Goal: Check status: Check status

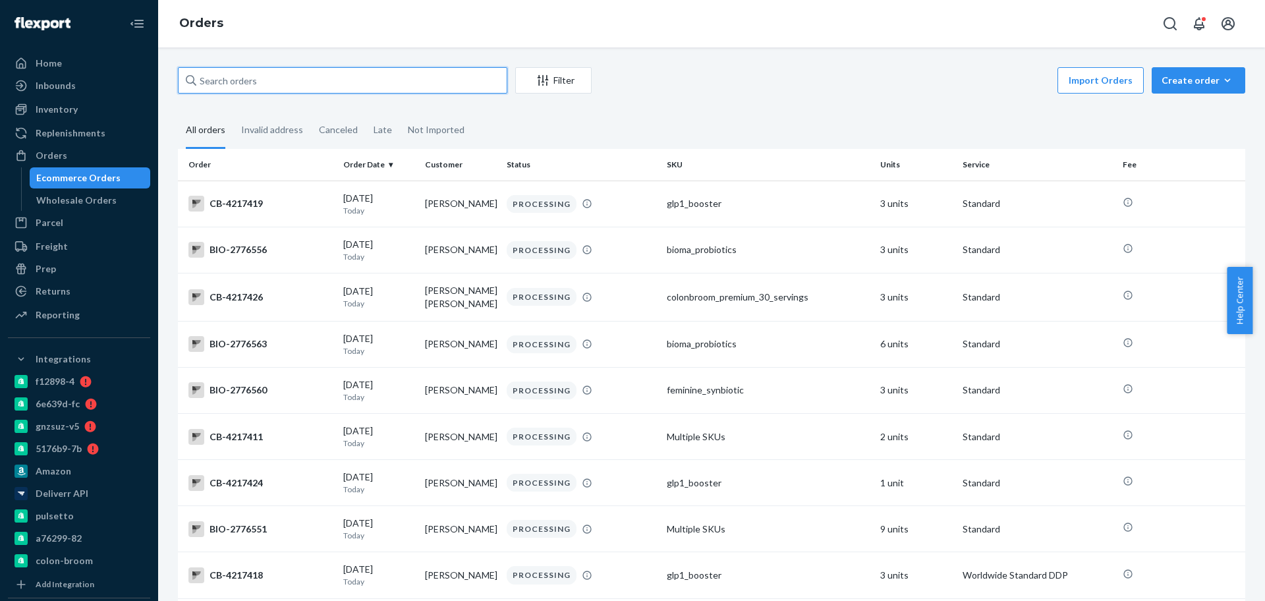
click at [327, 89] on input "text" at bounding box center [342, 80] width 329 height 26
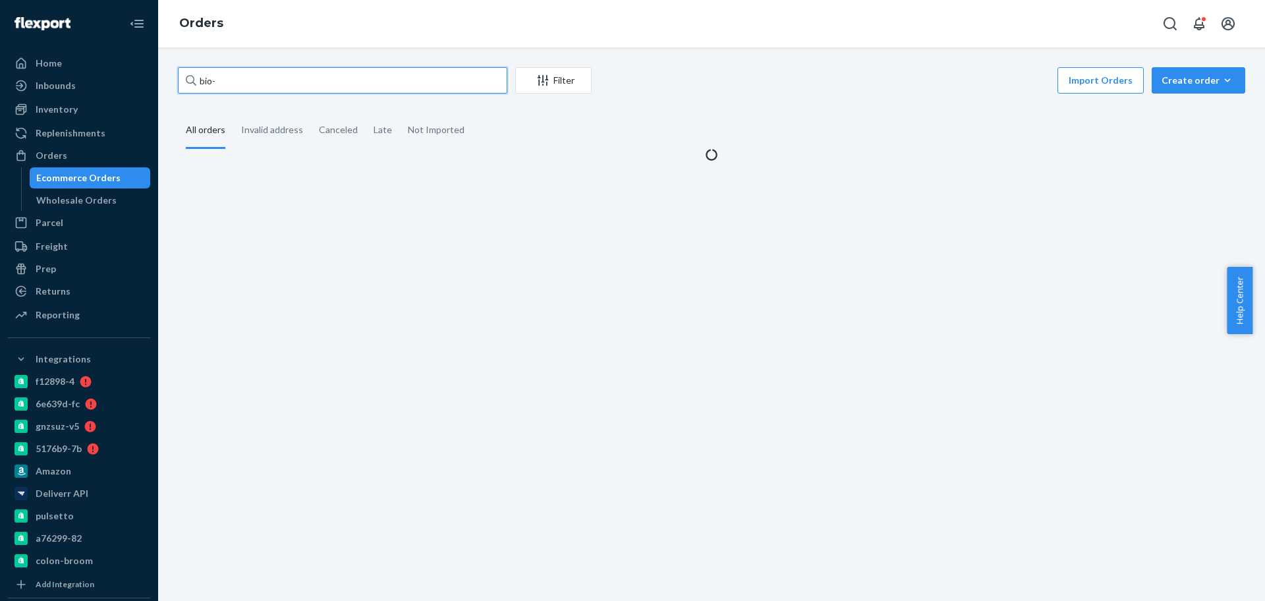
paste input "2573046"
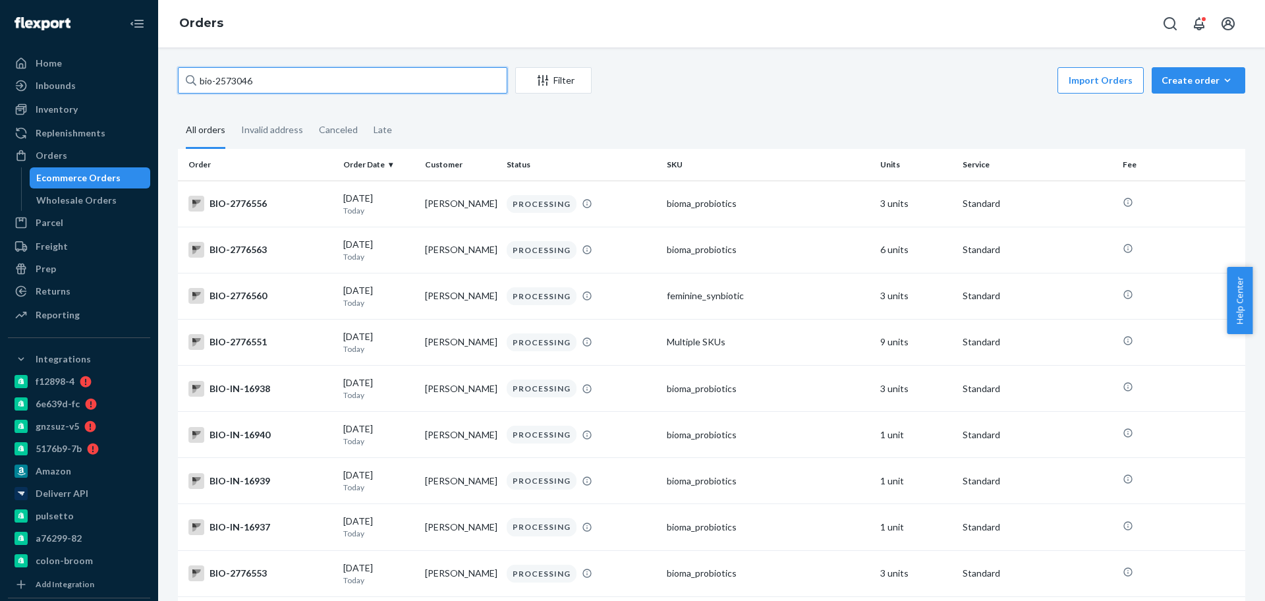
click at [215, 78] on input "bio-2573046" at bounding box center [342, 80] width 329 height 26
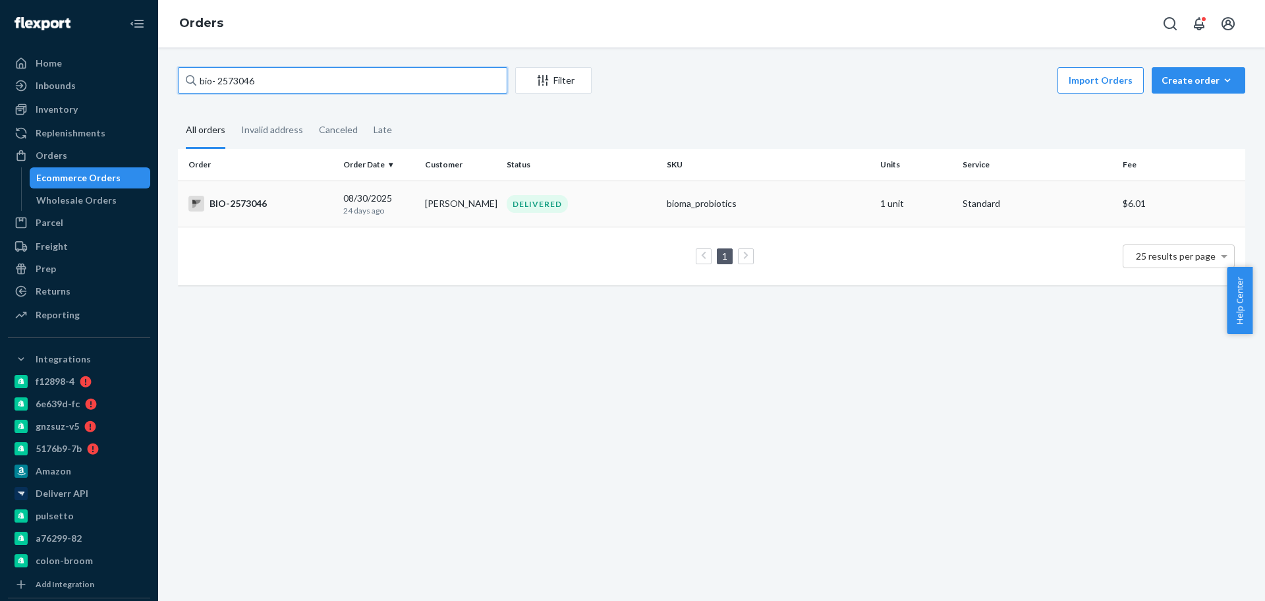
type input "bio- 2573046"
click at [353, 196] on div "[DATE] [DATE]" at bounding box center [378, 204] width 71 height 24
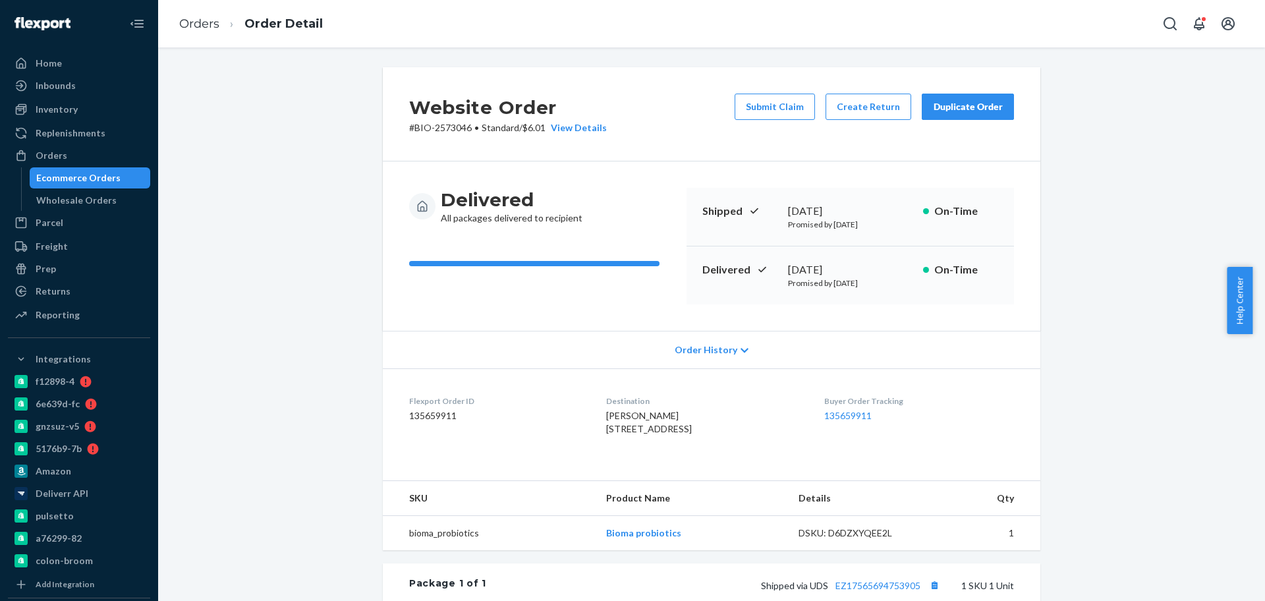
drag, startPoint x: 881, startPoint y: 270, endPoint x: 776, endPoint y: 271, distance: 104.8
click at [776, 271] on div "Delivered [DATE] Promised by [DATE] On-Time" at bounding box center [849, 275] width 327 height 58
copy div "[DATE]"
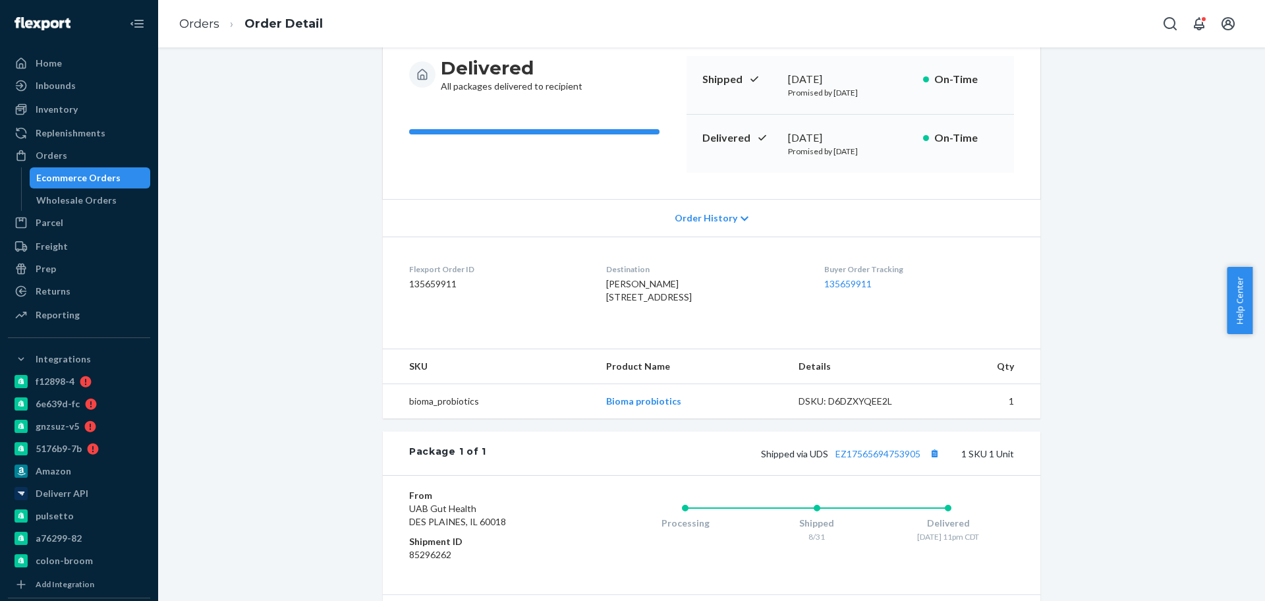
scroll to position [247, 0]
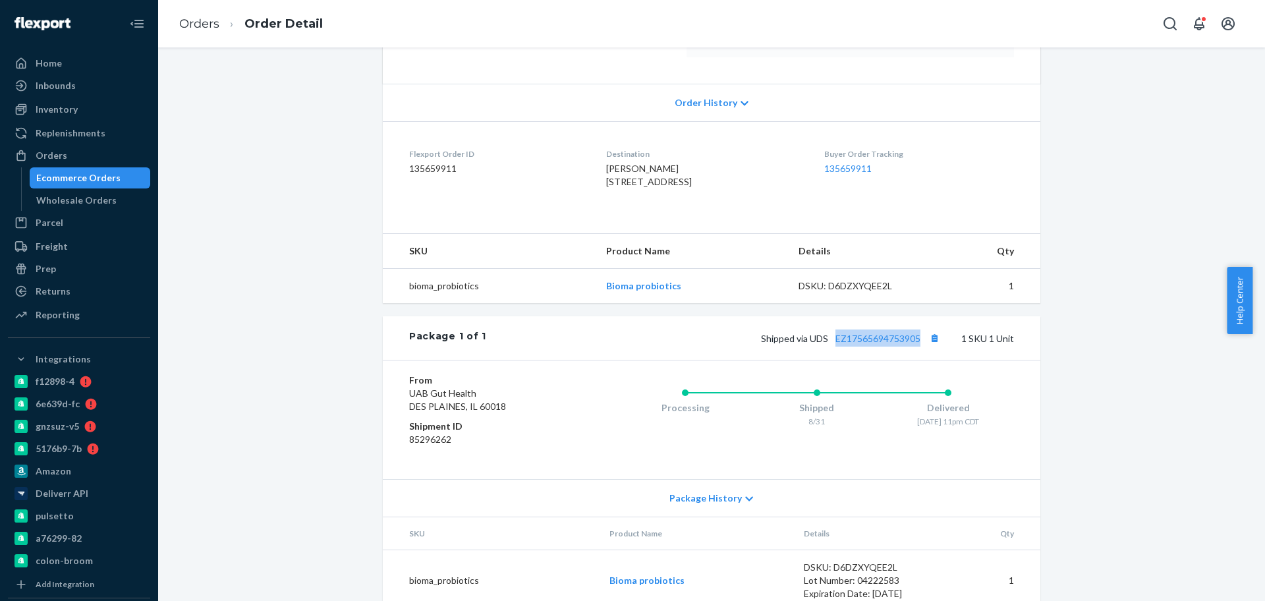
drag, startPoint x: 823, startPoint y: 375, endPoint x: 929, endPoint y: 380, distance: 105.5
click at [929, 360] on div "Package 1 of 1 Shipped via UDS EZ17565694753905 1 SKU 1 Unit" at bounding box center [711, 337] width 657 height 43
copy link "EZ17565694753905"
click at [206, 17] on link "Orders" at bounding box center [199, 23] width 40 height 14
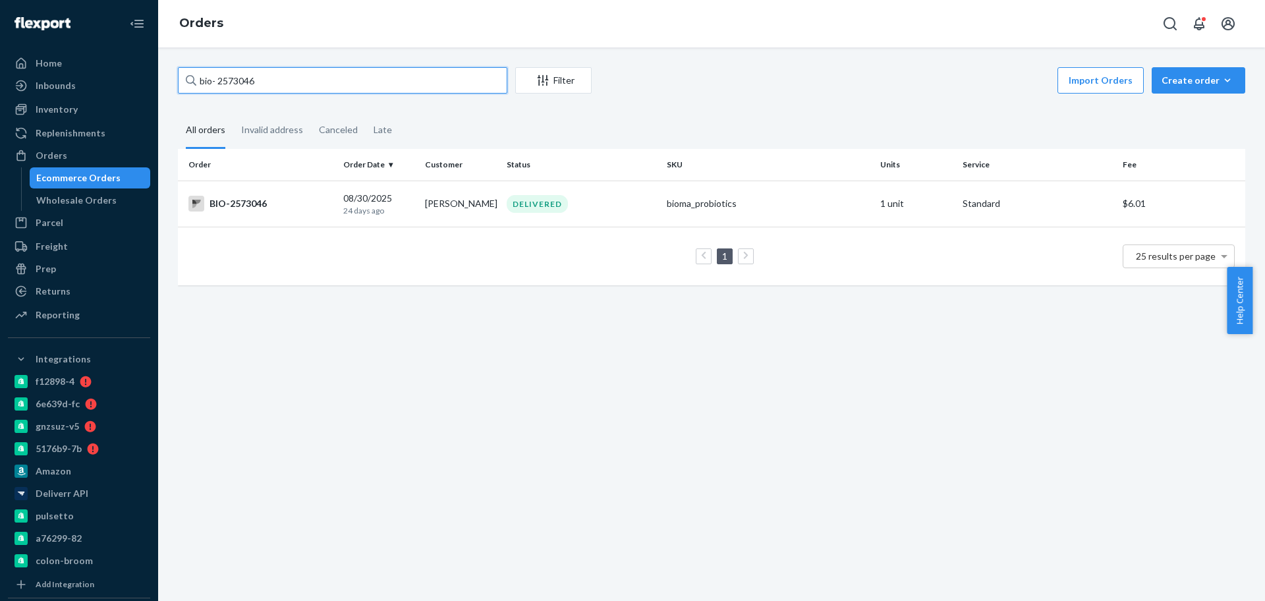
drag, startPoint x: 359, startPoint y: 84, endPoint x: 690, endPoint y: 113, distance: 332.0
click at [41, 105] on div "Home Inbounds Shipping Plans Problems Inventory Products Branded Packaging Repl…" at bounding box center [632, 300] width 1265 height 601
paste input "[PERSON_NAME]."
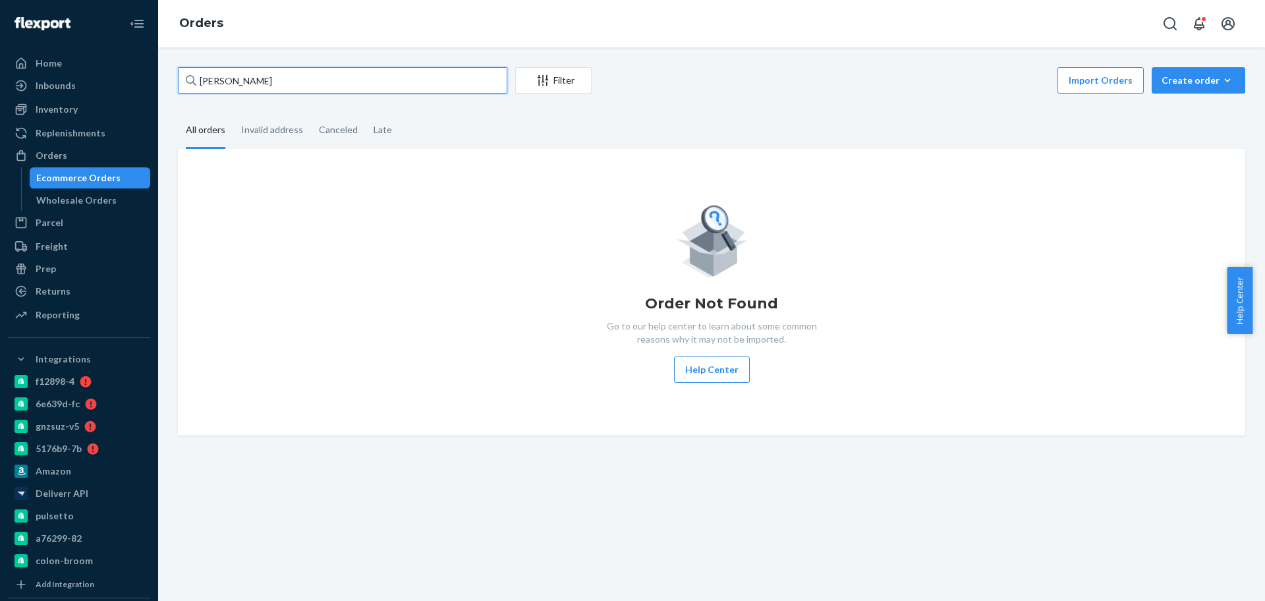
click at [423, 76] on input "[PERSON_NAME]" at bounding box center [342, 80] width 329 height 26
type input "[PERSON_NAME]"
drag, startPoint x: 391, startPoint y: 71, endPoint x: 120, endPoint y: 117, distance: 274.7
click at [9, 111] on div "Home Inbounds Shipping Plans Problems Inventory Products Branded Packaging Repl…" at bounding box center [632, 300] width 1265 height 601
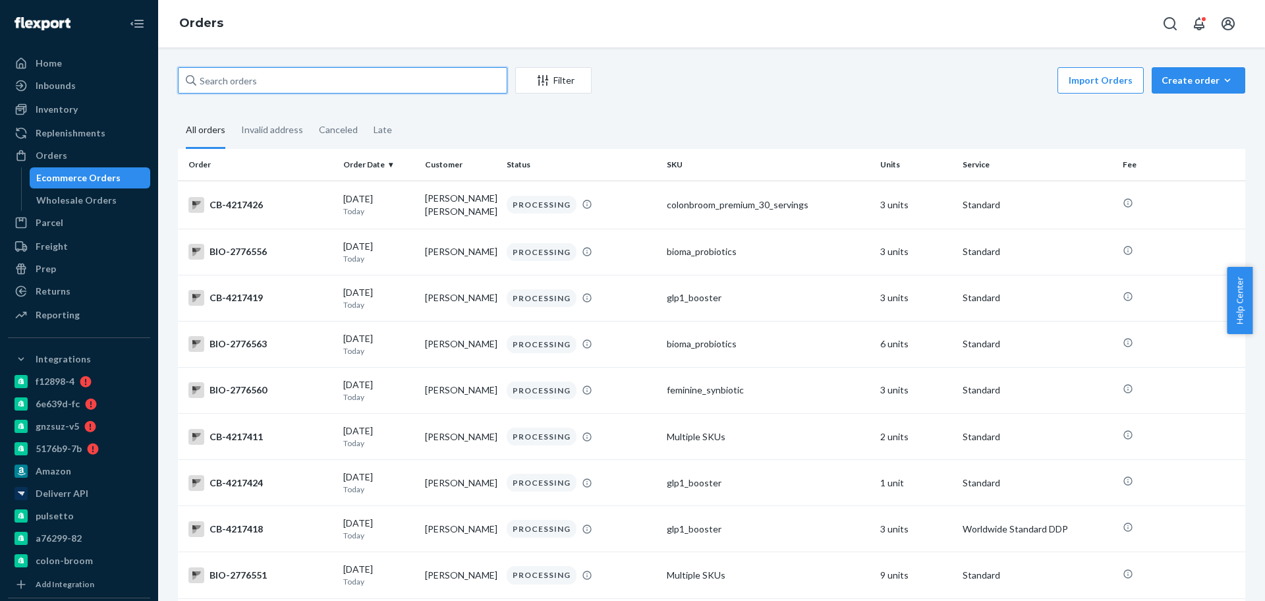
click at [304, 85] on input "text" at bounding box center [342, 80] width 329 height 26
paste input "[PERSON_NAME]"
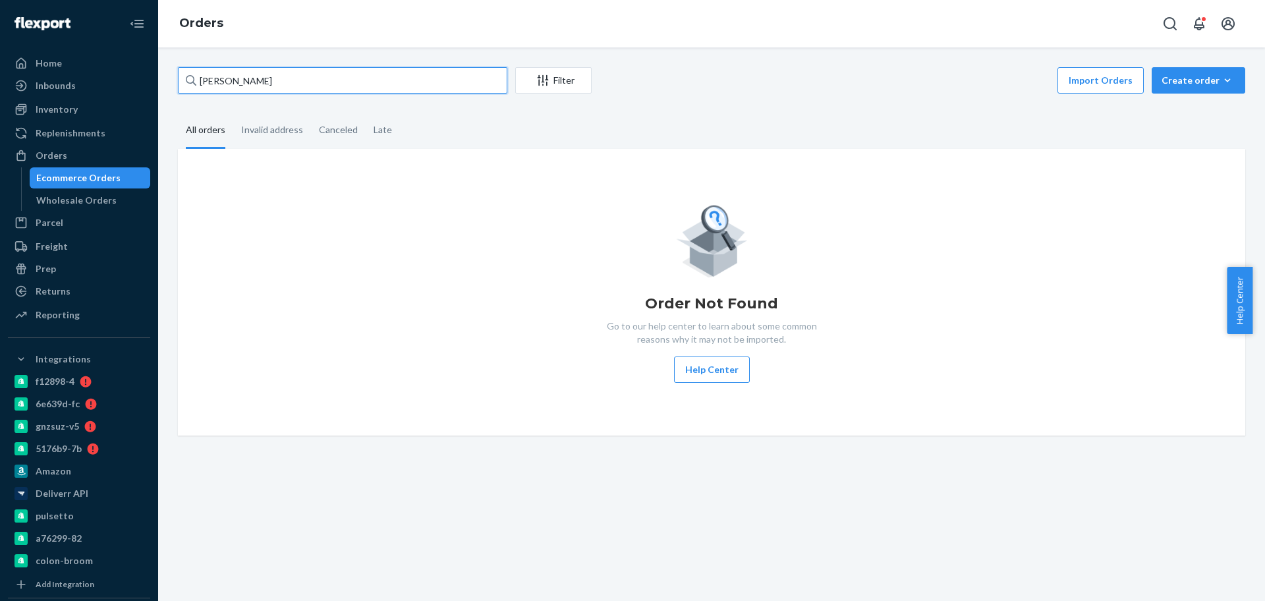
drag, startPoint x: 314, startPoint y: 80, endPoint x: 358, endPoint y: 98, distance: 47.2
click at [9, 75] on div "Home Inbounds Shipping Plans Problems Inventory Products Branded Packaging Repl…" at bounding box center [632, 300] width 1265 height 601
click at [267, 84] on input "[PERSON_NAME]" at bounding box center [342, 80] width 329 height 26
drag, startPoint x: 279, startPoint y: 83, endPoint x: 0, endPoint y: 70, distance: 278.9
click at [0, 70] on div "Home Inbounds Shipping Plans Problems Inventory Products Branded Packaging Repl…" at bounding box center [632, 300] width 1265 height 601
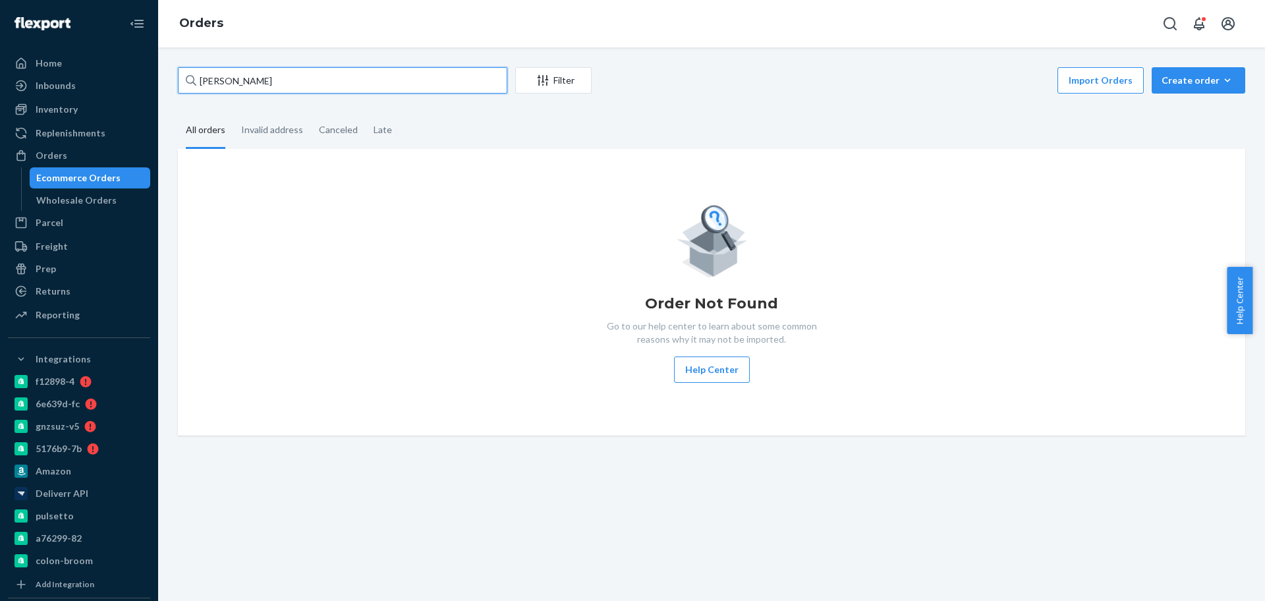
paste input "Latanzio-"
drag, startPoint x: 264, startPoint y: 82, endPoint x: 350, endPoint y: 89, distance: 85.9
click at [370, 96] on div "[PERSON_NAME] Filter Import Orders Create order Ecommerce order Removal order" at bounding box center [711, 82] width 1067 height 30
click at [350, 89] on input "[PERSON_NAME]" at bounding box center [342, 80] width 329 height 26
drag, startPoint x: 350, startPoint y: 88, endPoint x: 229, endPoint y: 104, distance: 121.6
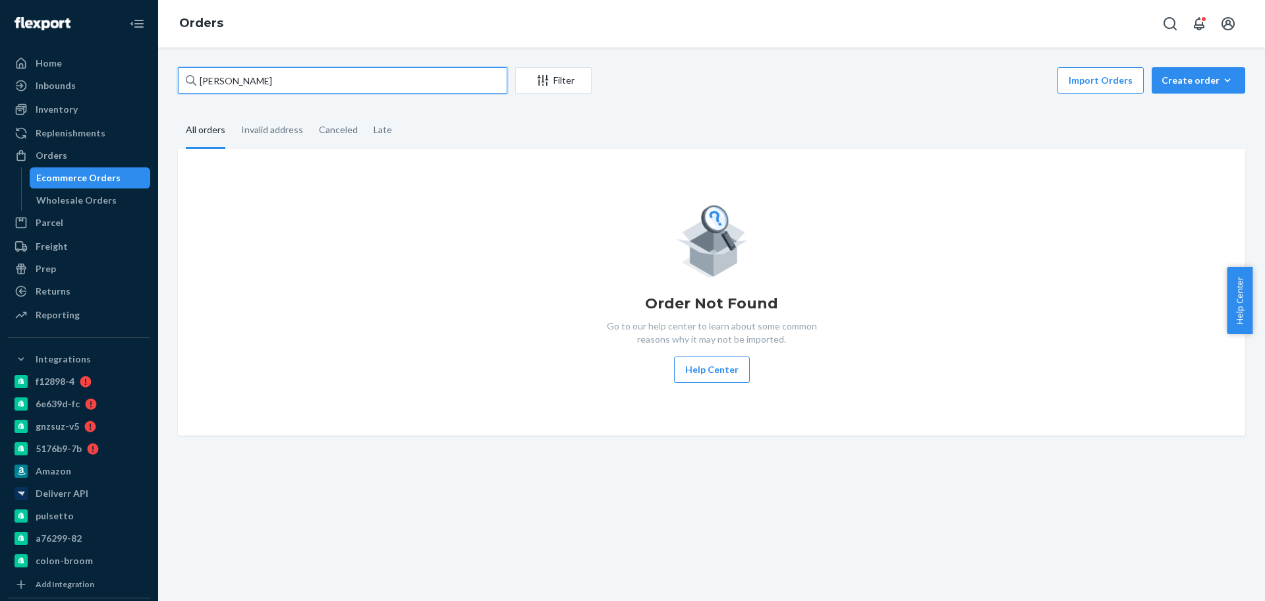
click at [229, 104] on div "[PERSON_NAME] Filter Import Orders Create order Ecommerce order Removal order A…" at bounding box center [711, 251] width 1087 height 368
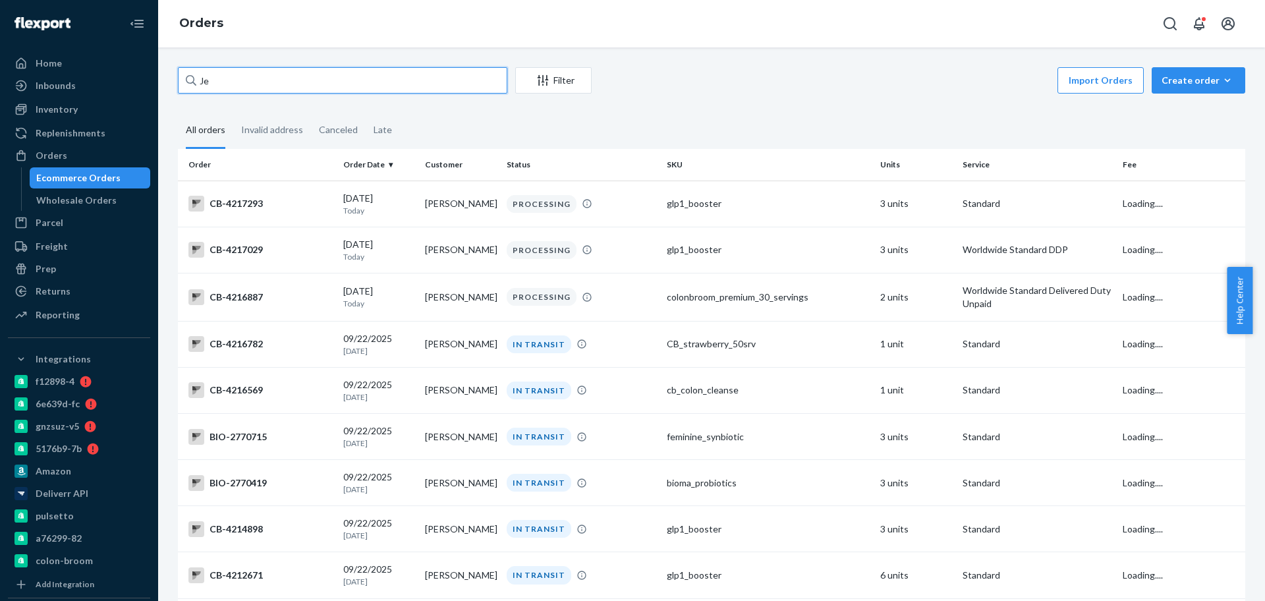
type input "J"
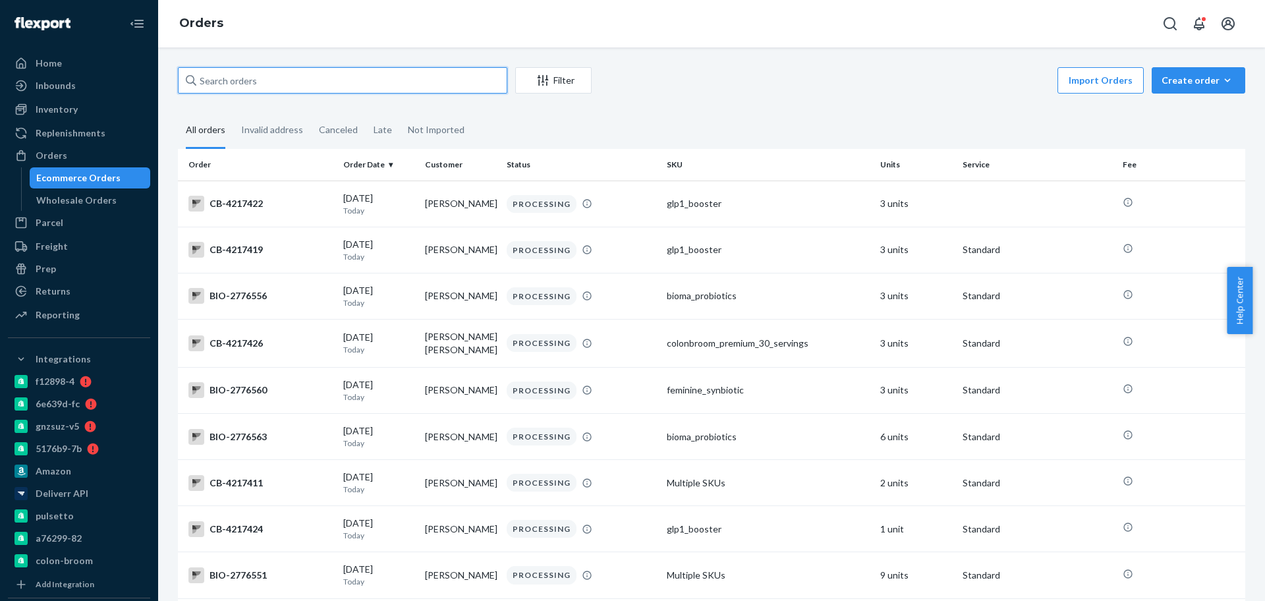
paste input "[PERSON_NAME]"
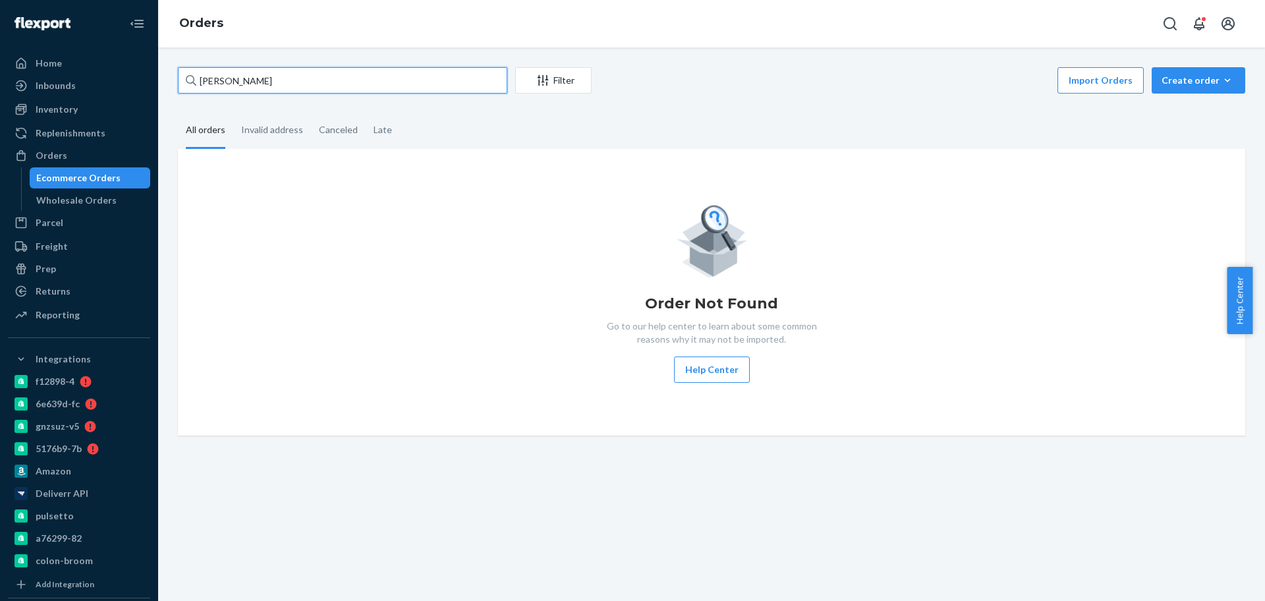
click at [242, 73] on input "[PERSON_NAME]" at bounding box center [342, 80] width 329 height 26
paste input "2658895"
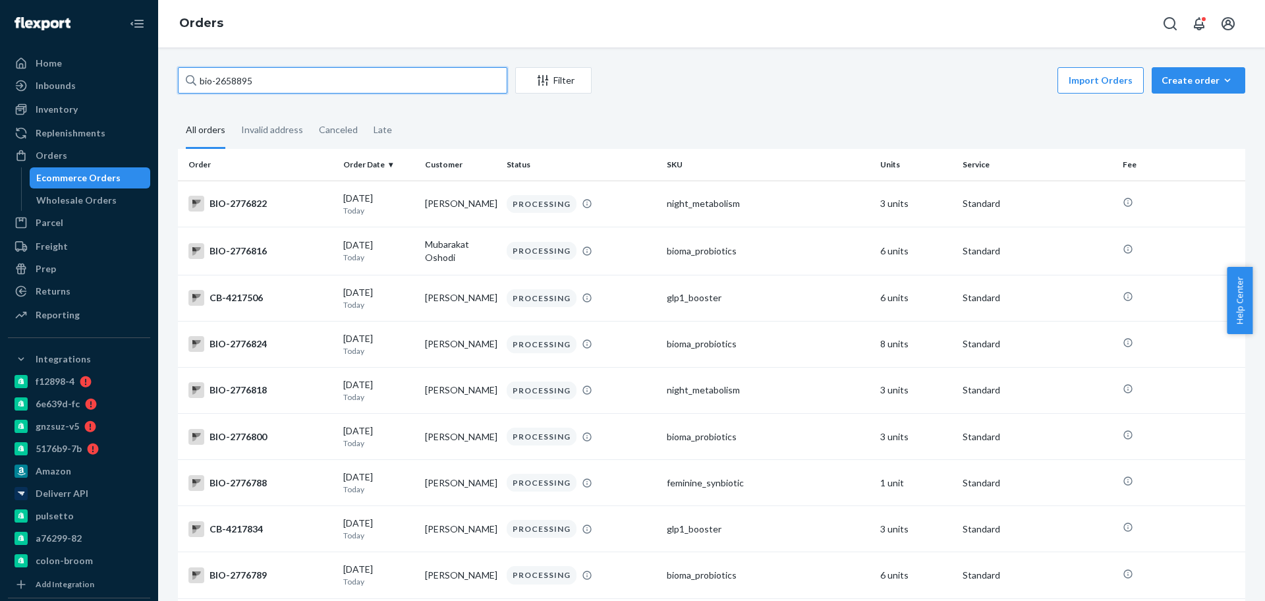
click at [213, 74] on input "bio-2658895" at bounding box center [342, 80] width 329 height 26
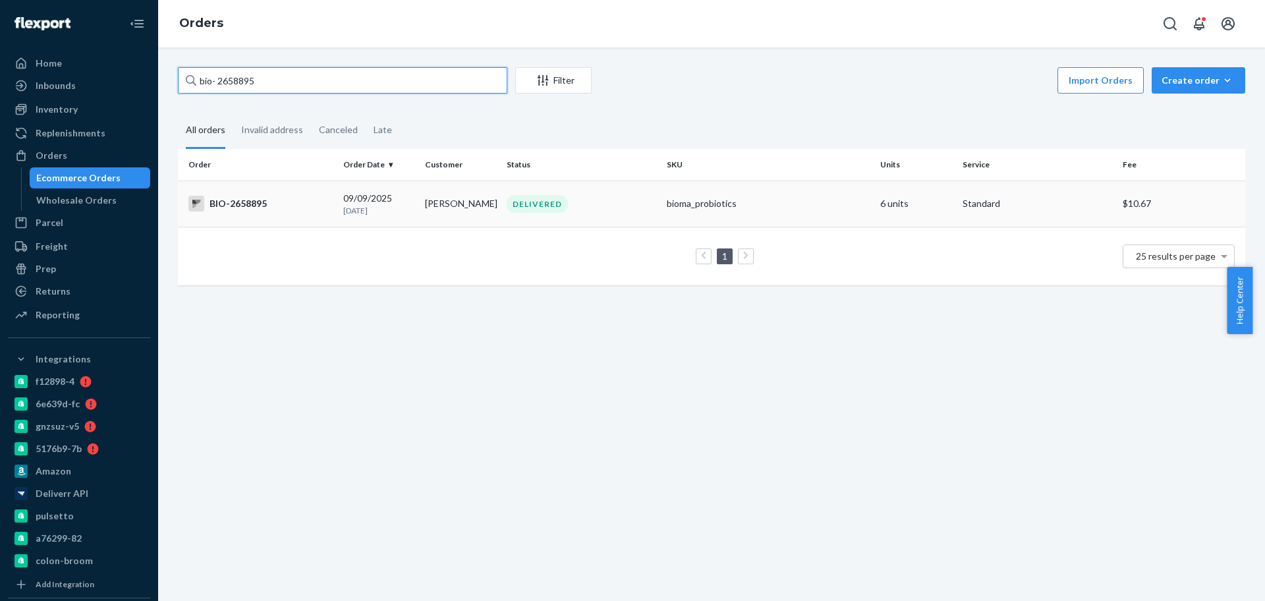
type input "bio- 2658895"
click at [518, 211] on div "DELIVERED" at bounding box center [537, 204] width 61 height 18
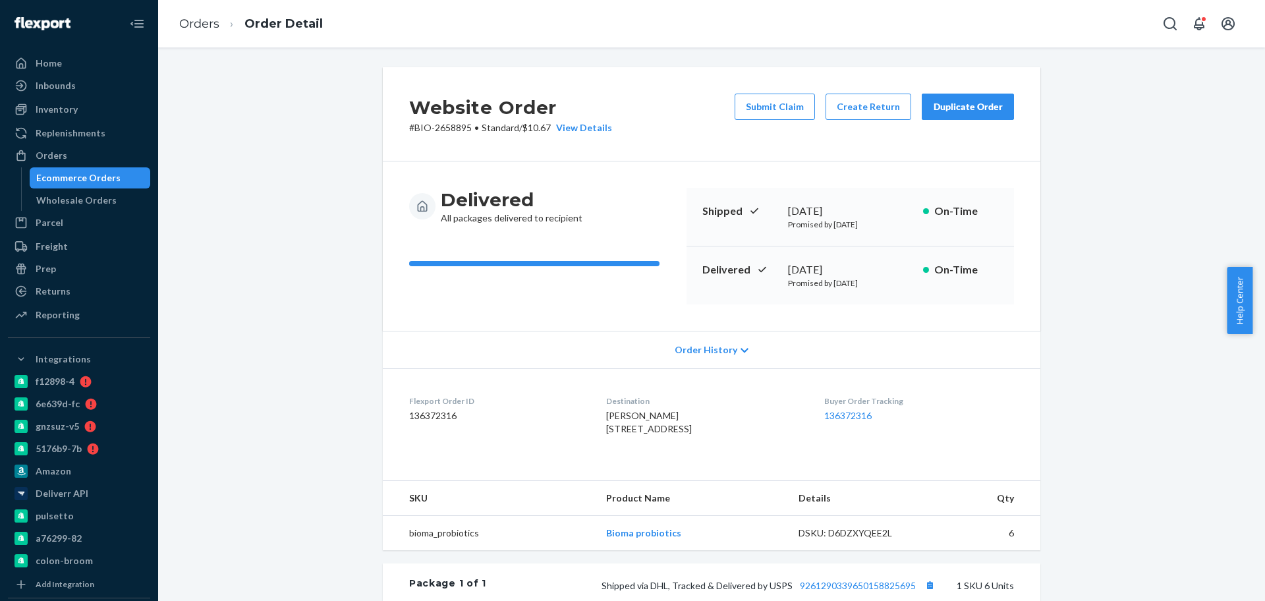
drag, startPoint x: 885, startPoint y: 267, endPoint x: 768, endPoint y: 269, distance: 117.3
click at [768, 269] on div "Delivered [DATE] Promised by [DATE] On-Time" at bounding box center [849, 275] width 327 height 58
copy div "[DATE]"
